Goal: Transaction & Acquisition: Purchase product/service

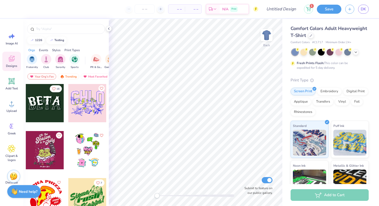
click at [24, 192] on strong "Need help?" at bounding box center [28, 191] width 19 height 5
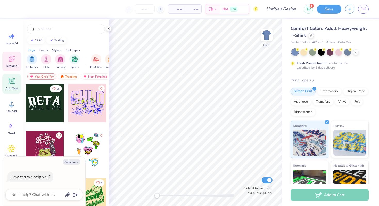
click at [5, 83] on div "Add Text" at bounding box center [11, 83] width 19 height 19
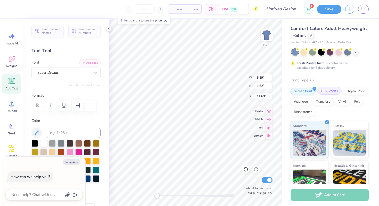
click at [331, 92] on div "Embroidery" at bounding box center [329, 91] width 24 height 8
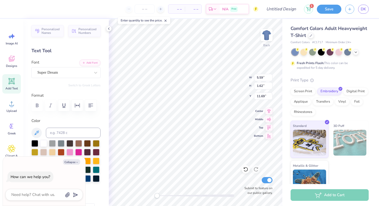
click at [371, 94] on div "Comfort Colors Adult Heavyweight T-Shirt Comfort Colors # C1717 Minimum Order: …" at bounding box center [330, 108] width 97 height 178
click at [359, 92] on div "Digital Print" at bounding box center [355, 91] width 25 height 8
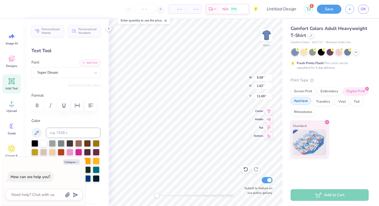
click at [301, 103] on div "Applique" at bounding box center [301, 101] width 21 height 8
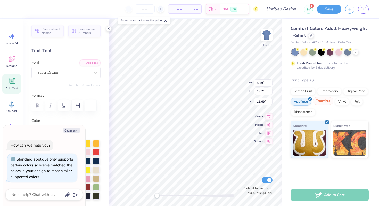
click at [321, 103] on div "Transfers" at bounding box center [323, 101] width 21 height 8
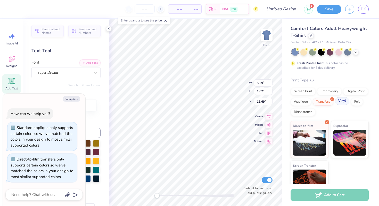
click at [343, 100] on div "Vinyl" at bounding box center [342, 101] width 14 height 8
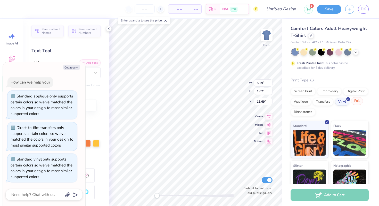
click at [360, 102] on div "Foil" at bounding box center [357, 101] width 12 height 8
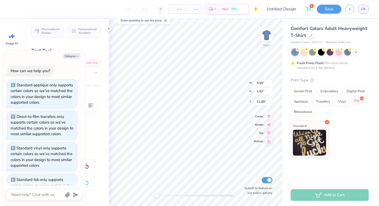
scroll to position [20, 0]
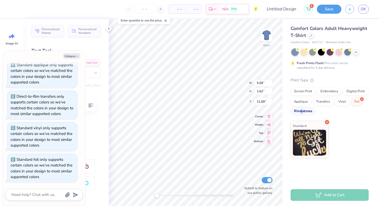
click at [302, 113] on div "Rhinestones" at bounding box center [303, 111] width 25 height 8
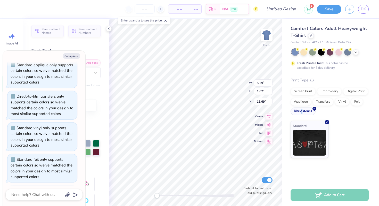
scroll to position [52, 0]
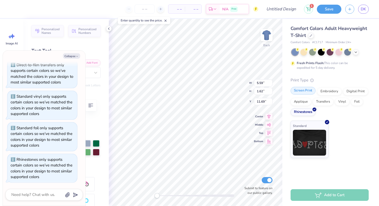
click at [298, 91] on div "Screen Print" at bounding box center [303, 91] width 25 height 8
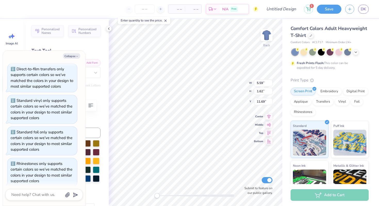
scroll to position [0, 0]
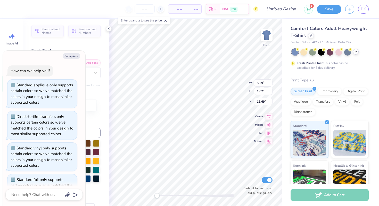
click at [356, 52] on icon at bounding box center [356, 52] width 4 height 4
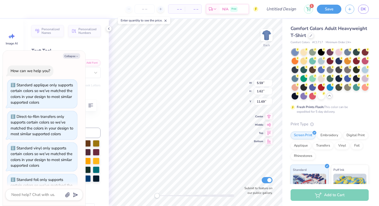
click at [308, 73] on div at bounding box center [330, 74] width 77 height 51
click at [304, 82] on div at bounding box center [330, 74] width 77 height 51
click at [302, 86] on div at bounding box center [303, 86] width 7 height 7
click at [321, 134] on div "Embroidery" at bounding box center [329, 134] width 24 height 8
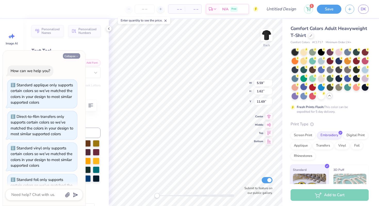
click at [70, 55] on button "Collapse" at bounding box center [71, 55] width 17 height 5
type textarea "x"
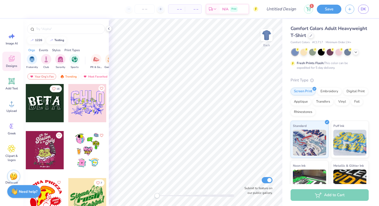
click at [26, 193] on strong "Need help?" at bounding box center [28, 191] width 19 height 5
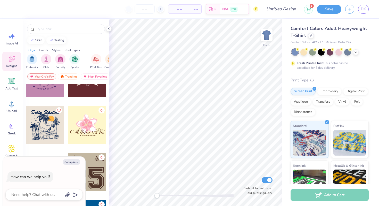
scroll to position [279, 0]
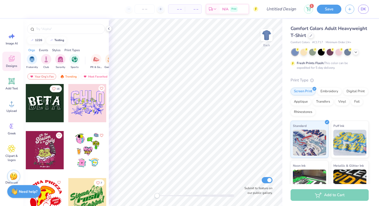
click at [29, 189] on strong "Need help?" at bounding box center [28, 191] width 19 height 5
click at [25, 197] on div "Need help? Chat with us." at bounding box center [24, 191] width 34 height 13
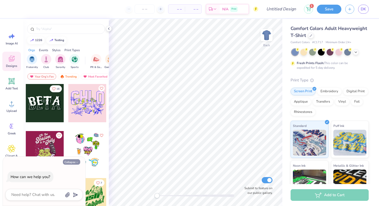
click at [74, 160] on button "Collapse" at bounding box center [71, 161] width 17 height 5
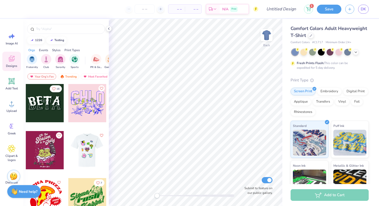
click at [28, 193] on strong "Need help?" at bounding box center [28, 191] width 19 height 5
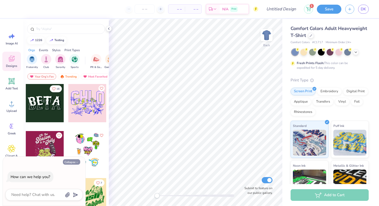
click at [68, 162] on button "Collapse" at bounding box center [71, 161] width 17 height 5
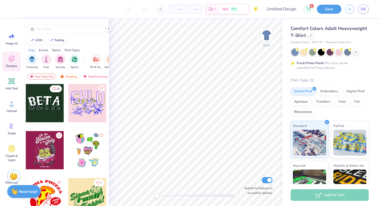
click at [26, 187] on div "Need help? Chat with us." at bounding box center [24, 191] width 34 height 13
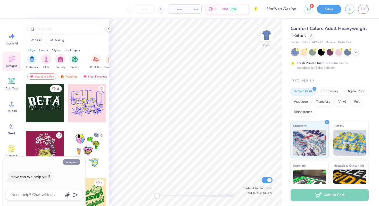
click at [70, 160] on button "Collapse" at bounding box center [71, 161] width 17 height 5
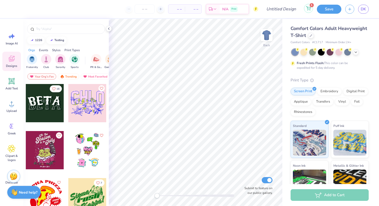
click at [309, 11] on button "1" at bounding box center [308, 8] width 9 height 9
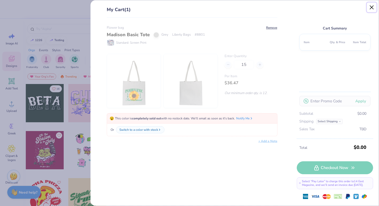
click at [373, 7] on button "Close" at bounding box center [372, 8] width 10 height 10
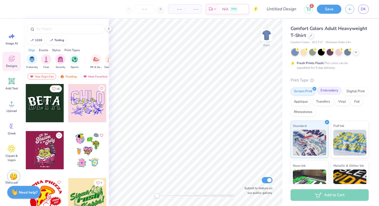
click at [324, 90] on div "Embroidery" at bounding box center [329, 91] width 24 height 8
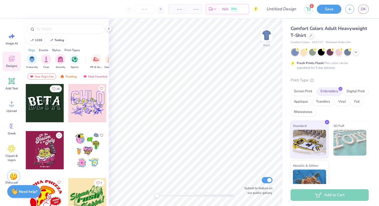
click at [25, 193] on strong "Need help?" at bounding box center [28, 191] width 19 height 5
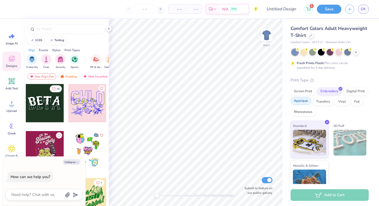
click at [302, 102] on div "Applique" at bounding box center [301, 101] width 21 height 8
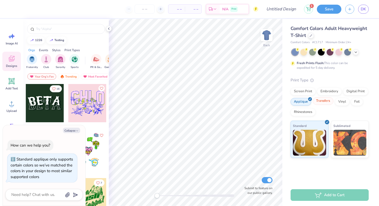
click at [326, 99] on div "Transfers" at bounding box center [323, 101] width 21 height 8
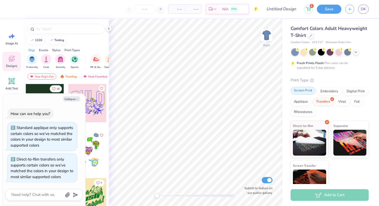
click at [300, 88] on div "Screen Print" at bounding box center [303, 91] width 25 height 8
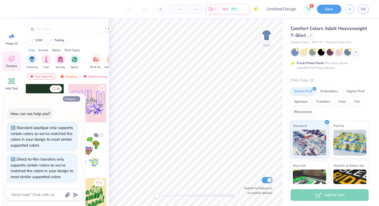
click at [69, 99] on button "Collapse" at bounding box center [71, 98] width 17 height 5
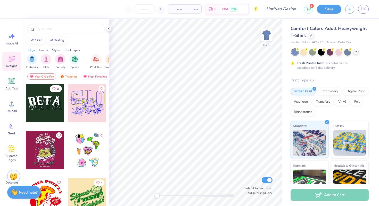
click at [356, 51] on icon at bounding box center [356, 52] width 4 height 4
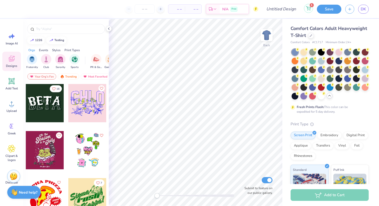
click at [307, 11] on button "1" at bounding box center [308, 8] width 9 height 9
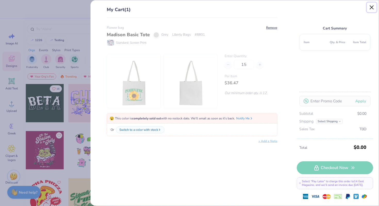
click at [371, 4] on button "Close" at bounding box center [372, 8] width 10 height 10
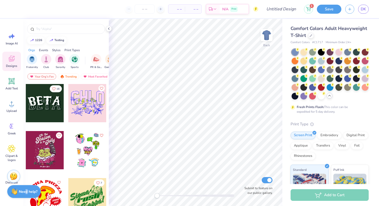
click at [26, 189] on strong "Need help?" at bounding box center [28, 191] width 19 height 5
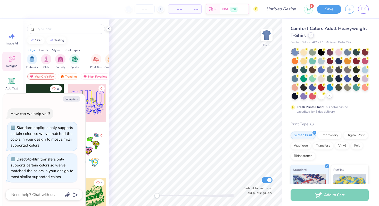
click at [311, 37] on div at bounding box center [311, 35] width 6 height 6
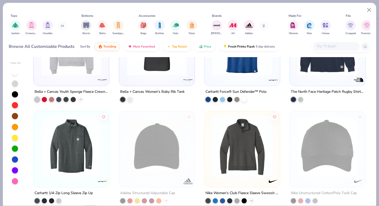
scroll to position [85, 0]
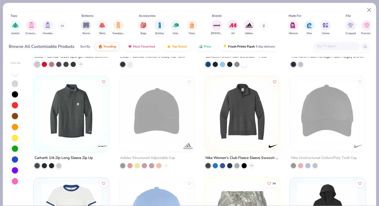
click at [251, 109] on img at bounding box center [242, 111] width 65 height 60
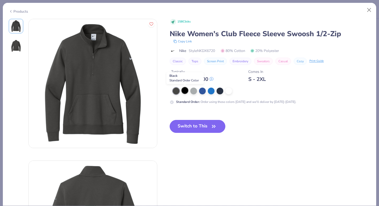
click at [185, 92] on div at bounding box center [185, 90] width 7 height 7
click at [195, 92] on div at bounding box center [193, 90] width 7 height 7
click at [189, 127] on button "Switch to This" at bounding box center [198, 126] width 56 height 13
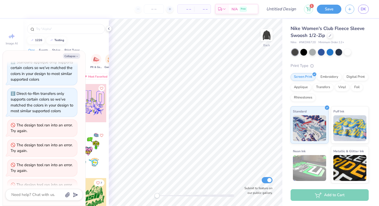
scroll to position [37, 0]
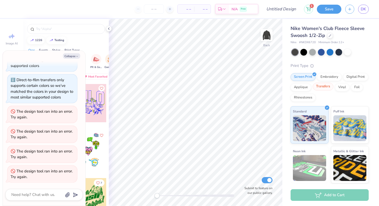
click at [322, 86] on div "Transfers" at bounding box center [323, 87] width 21 height 8
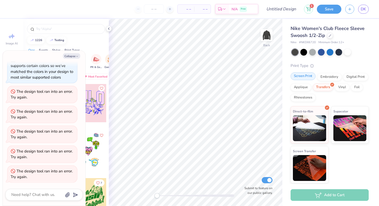
click at [302, 74] on div "Screen Print" at bounding box center [303, 76] width 25 height 8
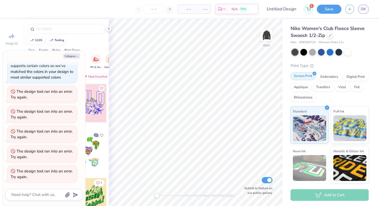
scroll to position [76, 0]
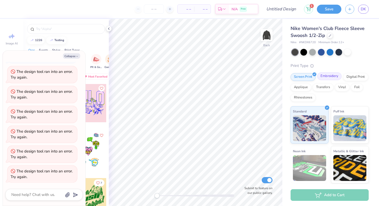
click at [332, 80] on div "Embroidery" at bounding box center [329, 76] width 24 height 8
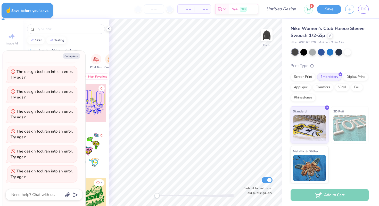
type textarea "x"
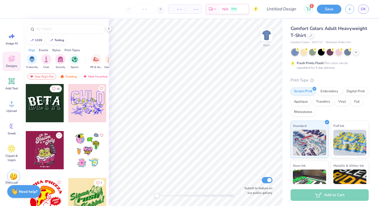
click at [24, 192] on strong "Need help?" at bounding box center [28, 191] width 19 height 5
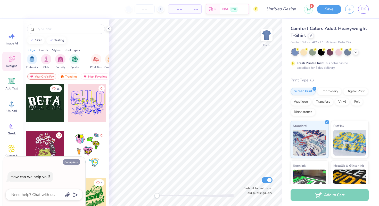
click at [72, 161] on button "Collapse" at bounding box center [71, 161] width 17 height 5
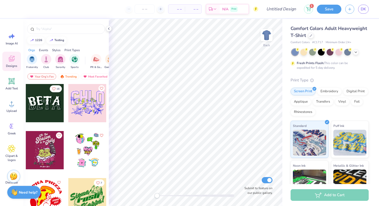
click at [16, 201] on div "Image AI Designs Add Text Upload Greek Clipart & logos Decorate" at bounding box center [11, 112] width 23 height 187
click at [20, 196] on div "Need help? Chat with us." at bounding box center [24, 191] width 34 height 13
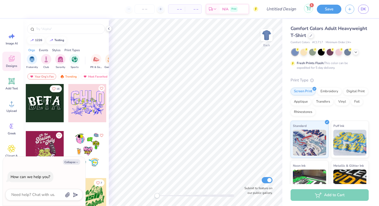
click at [308, 6] on button "1" at bounding box center [308, 8] width 9 height 9
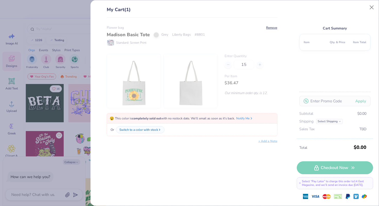
click at [377, 6] on div "My Cart (1) Flower bag Madison Basic Tote Grey Liberty Bags # 8801 Standard: Sc…" at bounding box center [235, 102] width 288 height 205
click at [374, 6] on button "Close" at bounding box center [372, 8] width 10 height 10
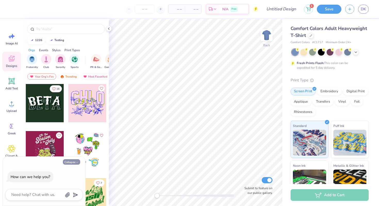
click at [69, 162] on button "Collapse" at bounding box center [71, 161] width 17 height 5
type textarea "x"
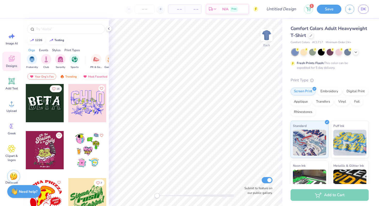
click at [17, 193] on div "Need help? Chat with us." at bounding box center [24, 191] width 34 height 13
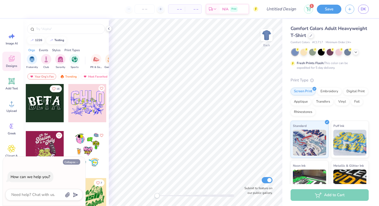
click at [70, 159] on button "Collapse" at bounding box center [71, 161] width 17 height 5
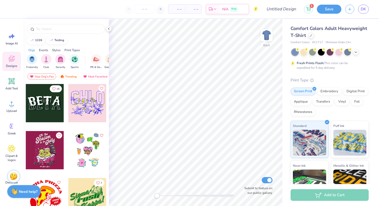
click at [19, 189] on strong "Need help?" at bounding box center [28, 191] width 19 height 5
type textarea "x"
click at [21, 194] on div "Need help? Chat with us." at bounding box center [24, 191] width 34 height 13
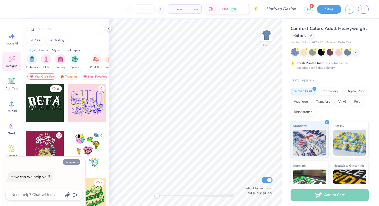
click at [70, 163] on button "Collapse" at bounding box center [71, 161] width 17 height 5
type textarea "x"
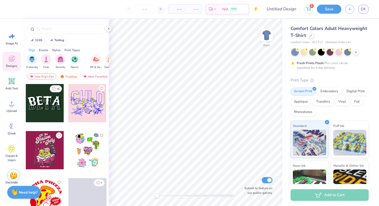
click at [12, 178] on img at bounding box center [14, 175] width 8 height 8
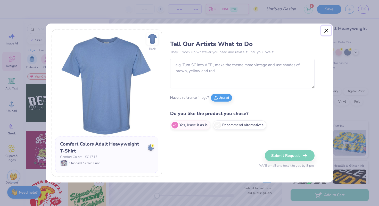
click at [327, 31] on button "Close" at bounding box center [326, 31] width 10 height 10
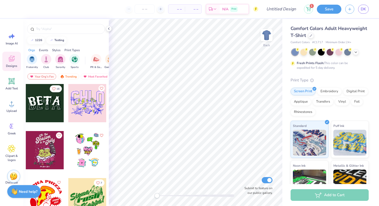
click at [21, 195] on div "Need help? Chat with us." at bounding box center [24, 191] width 34 height 13
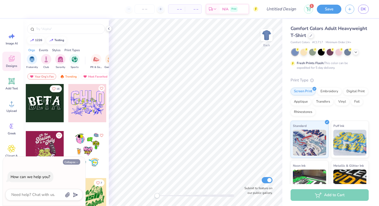
click at [73, 160] on button "Collapse" at bounding box center [71, 161] width 17 height 5
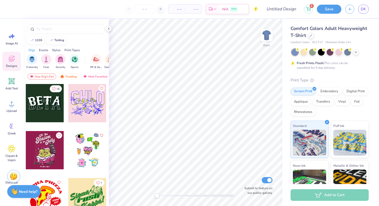
click at [25, 197] on div "Need help? Chat with us." at bounding box center [24, 191] width 34 height 13
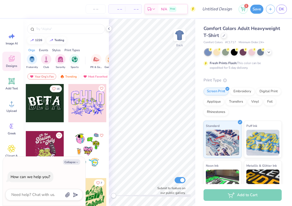
type textarea "x"
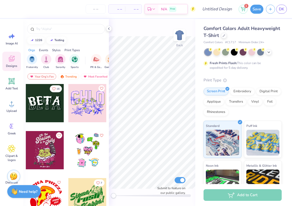
click at [23, 189] on strong "Need help?" at bounding box center [28, 191] width 19 height 5
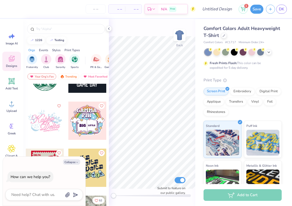
scroll to position [1314, 0]
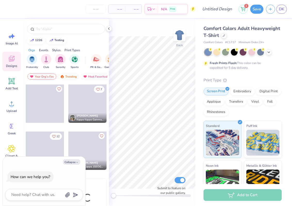
click at [93, 114] on div "[PERSON_NAME]" at bounding box center [91, 116] width 28 height 4
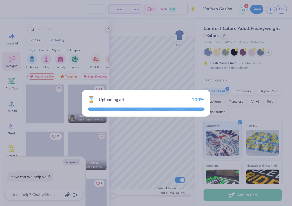
click at [226, 142] on div "⌛ Uploading art ... 100 %" at bounding box center [146, 103] width 292 height 206
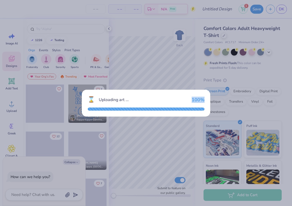
click at [172, 117] on div "⌛ Uploading art ... 100 %" at bounding box center [146, 103] width 292 height 206
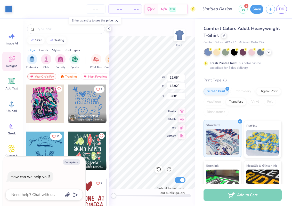
click at [228, 136] on img at bounding box center [222, 142] width 33 height 26
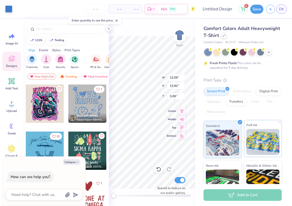
click at [280, 136] on div "Puff Ink" at bounding box center [263, 138] width 38 height 37
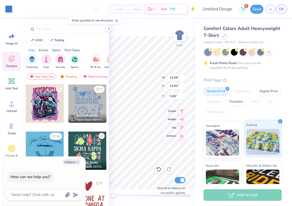
click at [280, 136] on div "Puff Ink" at bounding box center [263, 138] width 38 height 37
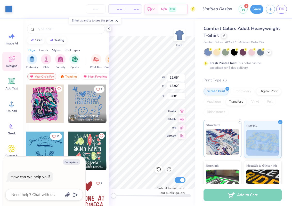
click at [228, 136] on img at bounding box center [222, 142] width 33 height 26
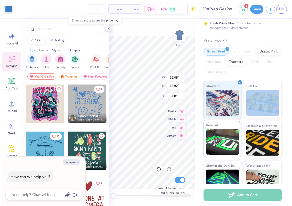
scroll to position [42, 0]
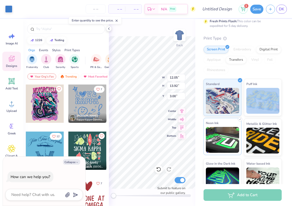
click at [223, 143] on img at bounding box center [222, 140] width 33 height 26
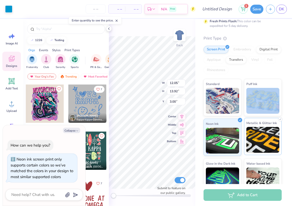
click at [273, 139] on img at bounding box center [262, 140] width 33 height 26
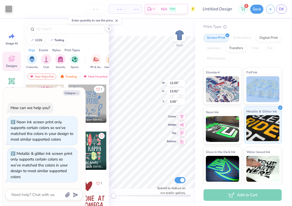
scroll to position [0, 0]
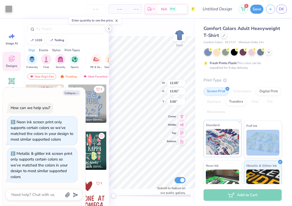
click at [211, 140] on img at bounding box center [222, 142] width 33 height 26
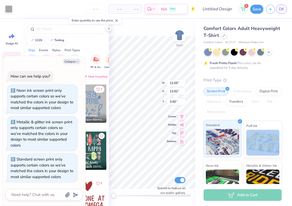
type textarea "x"
